Goal: Ask a question

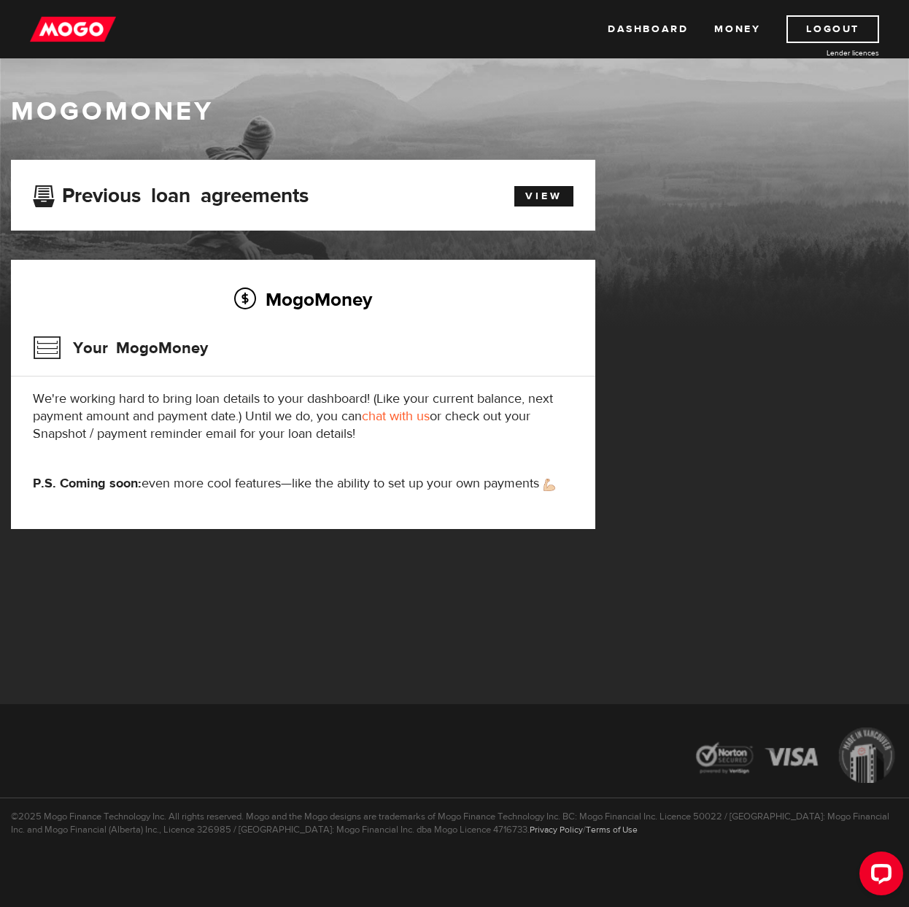
click at [132, 352] on h3 "Your MogoMoney" at bounding box center [120, 348] width 175 height 38
click at [551, 204] on link "View" at bounding box center [543, 196] width 59 height 20
click at [656, 28] on link "Dashboard" at bounding box center [648, 29] width 80 height 28
click at [544, 194] on link "View" at bounding box center [543, 196] width 59 height 20
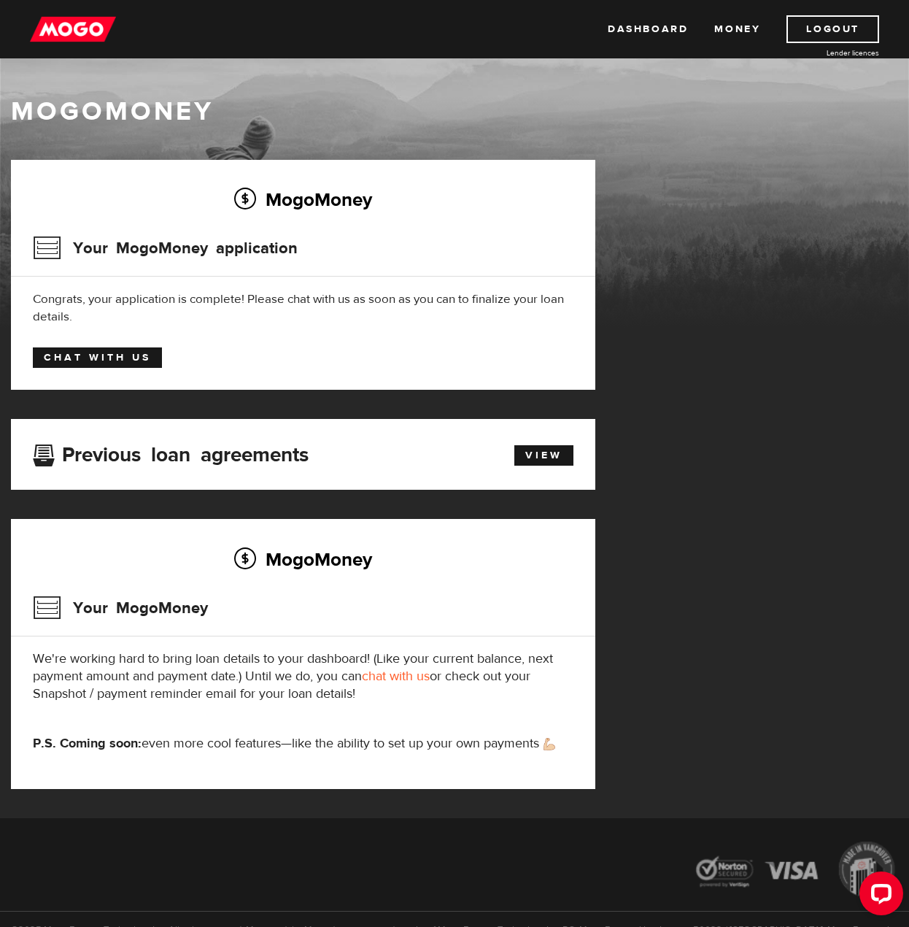
click at [114, 361] on link "Chat with us" at bounding box center [97, 357] width 129 height 20
click at [644, 31] on link "Dashboard" at bounding box center [648, 29] width 80 height 28
click at [536, 455] on link "View" at bounding box center [543, 455] width 59 height 20
click at [74, 26] on img at bounding box center [73, 29] width 86 height 28
click at [633, 29] on link "Dashboard" at bounding box center [648, 29] width 80 height 28
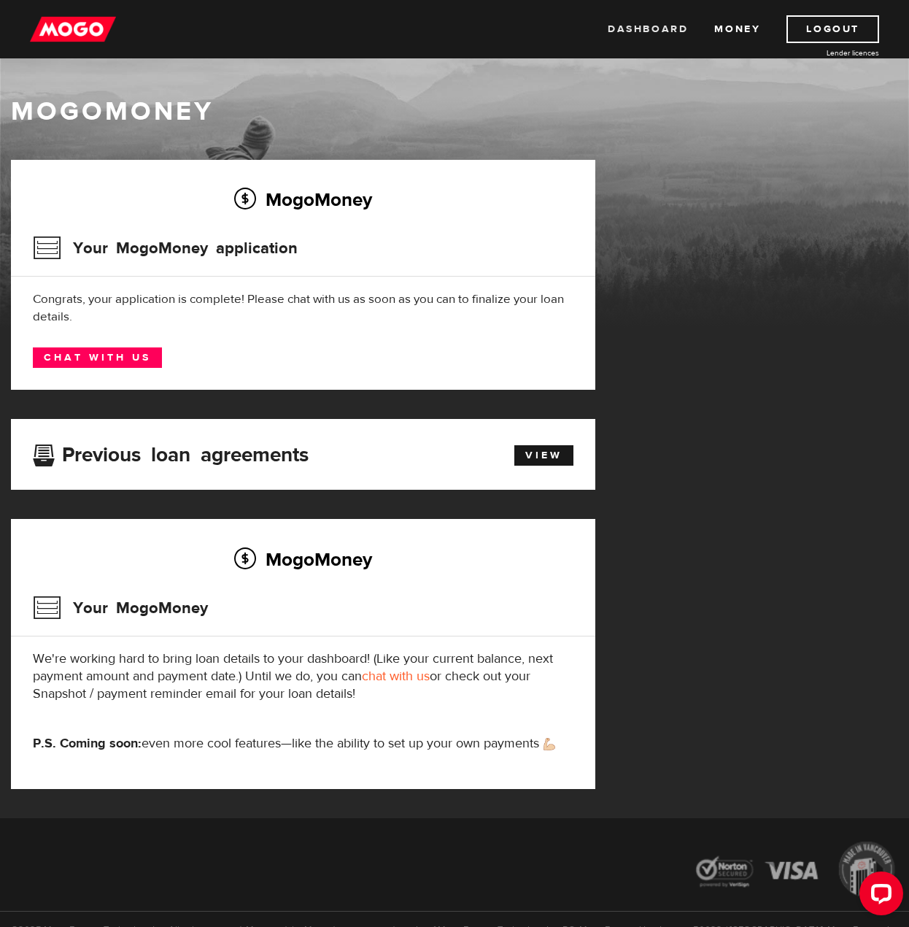
click at [619, 22] on link "Dashboard" at bounding box center [648, 29] width 80 height 28
click at [120, 362] on link "Chat with us" at bounding box center [97, 357] width 129 height 20
click at [662, 459] on div "MogoMoney Your MogoMoney application Expired Your MogoMoney credit decision has…" at bounding box center [454, 489] width 909 height 658
